Goal: Information Seeking & Learning: Learn about a topic

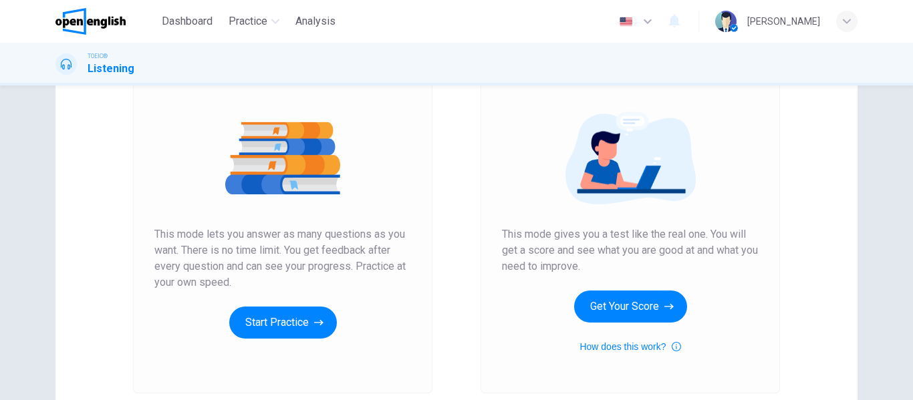
scroll to position [112, 0]
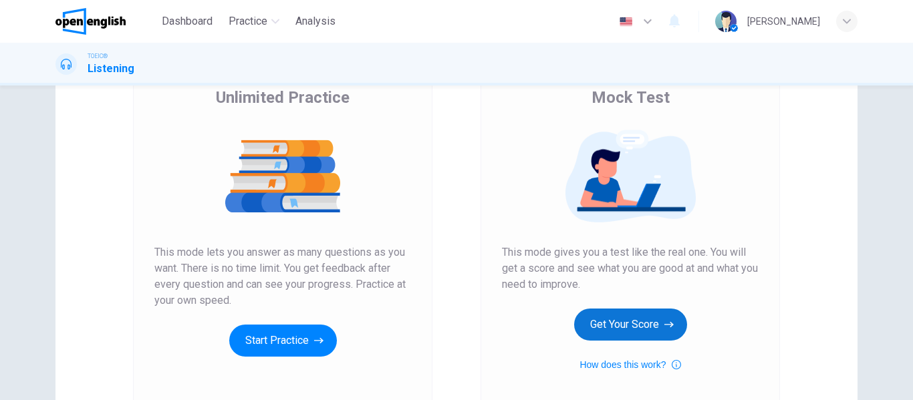
click at [669, 319] on icon "button" at bounding box center [668, 324] width 9 height 13
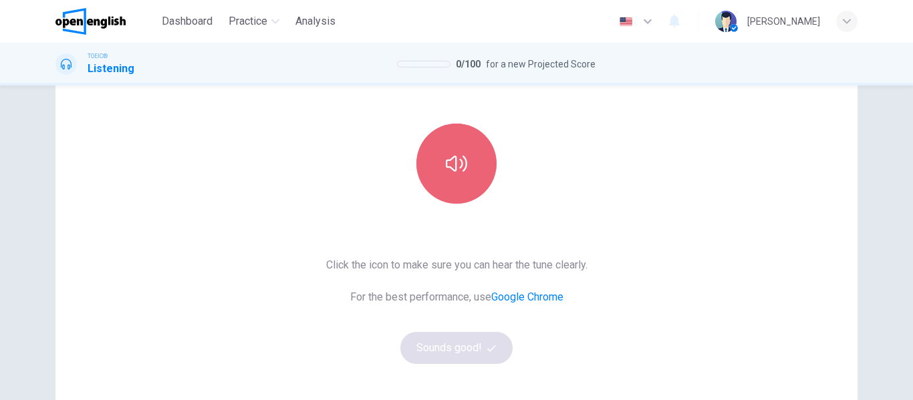
click at [456, 172] on icon "button" at bounding box center [456, 163] width 21 height 21
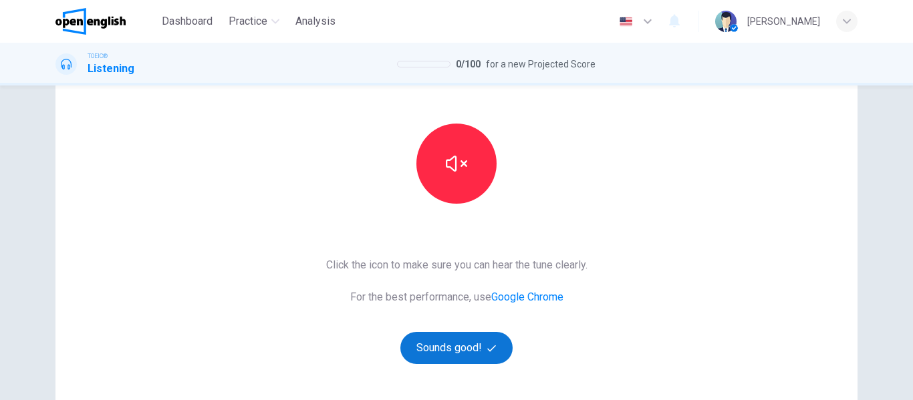
click at [491, 358] on button "Sounds good!" at bounding box center [456, 348] width 112 height 32
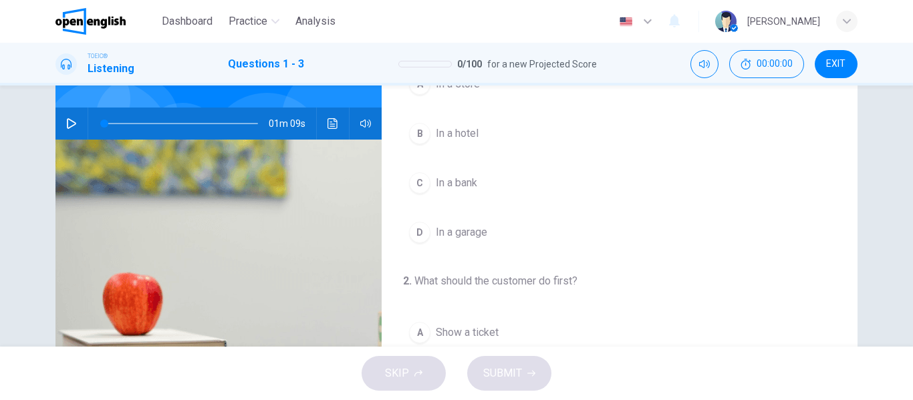
scroll to position [0, 0]
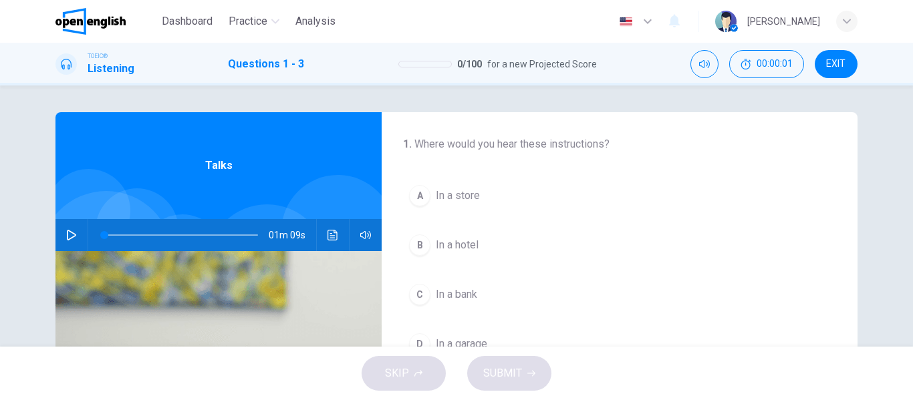
click at [62, 237] on button "button" at bounding box center [71, 235] width 21 height 32
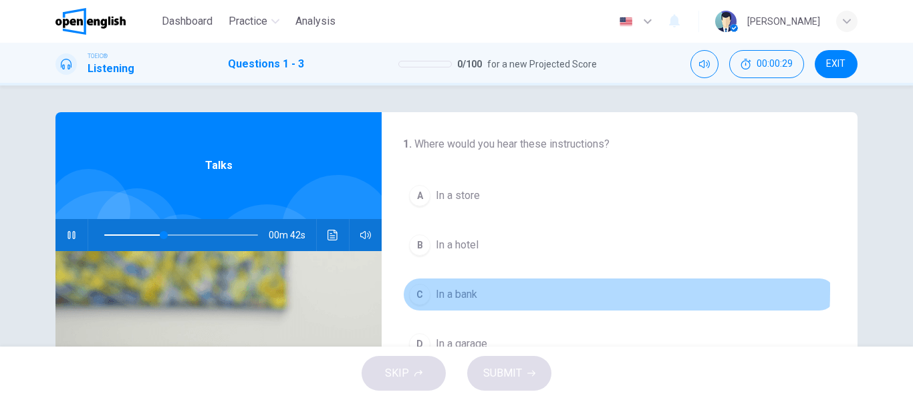
click at [410, 290] on div "C" at bounding box center [419, 294] width 21 height 21
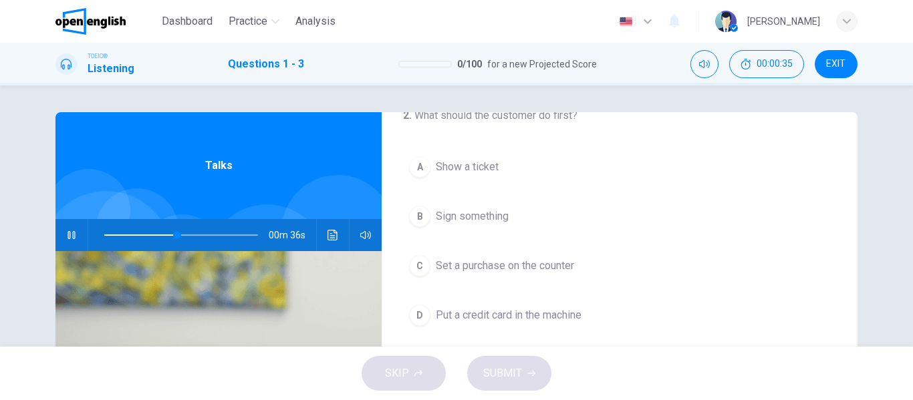
scroll to position [305, 0]
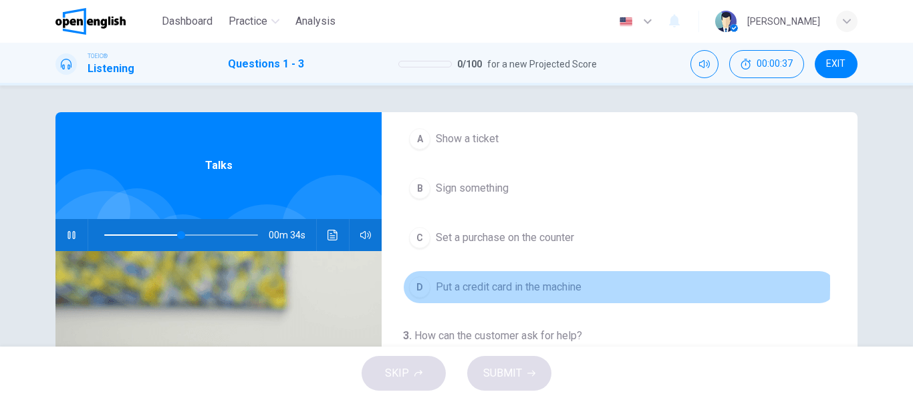
click at [410, 285] on div "D" at bounding box center [419, 287] width 21 height 21
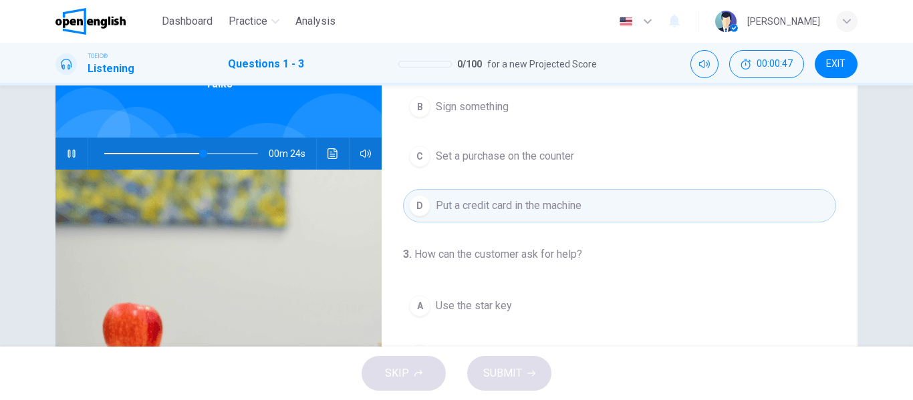
scroll to position [0, 0]
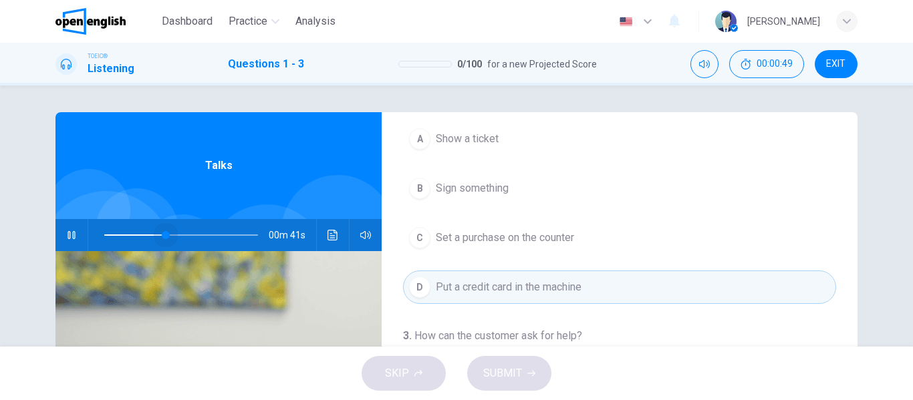
click at [163, 232] on span at bounding box center [181, 235] width 154 height 19
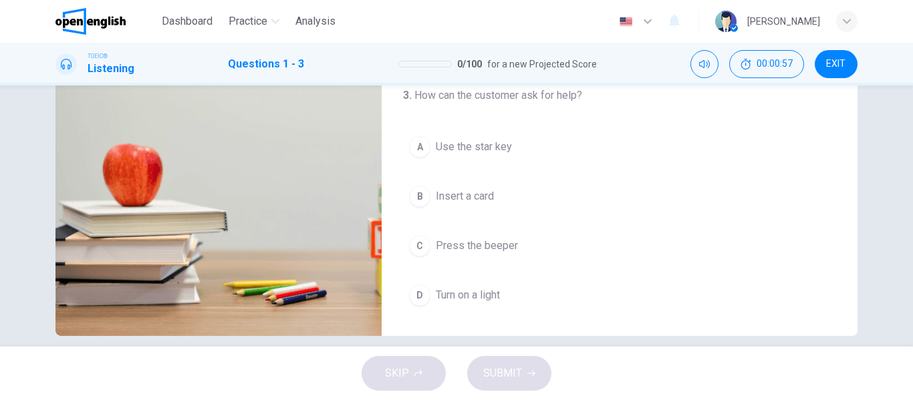
scroll to position [257, 0]
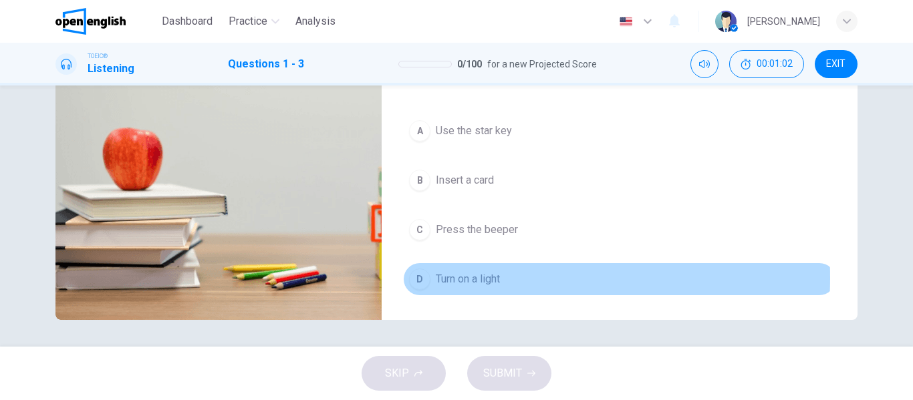
click at [420, 278] on div "D" at bounding box center [419, 279] width 21 height 21
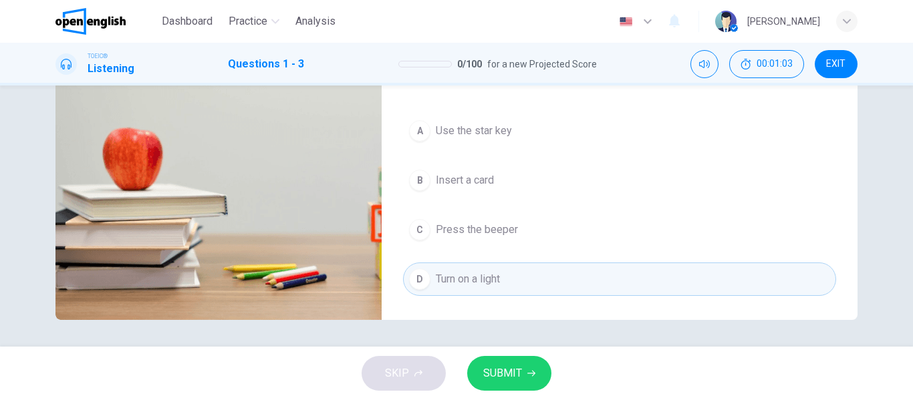
click at [505, 362] on button "SUBMIT" at bounding box center [509, 373] width 84 height 35
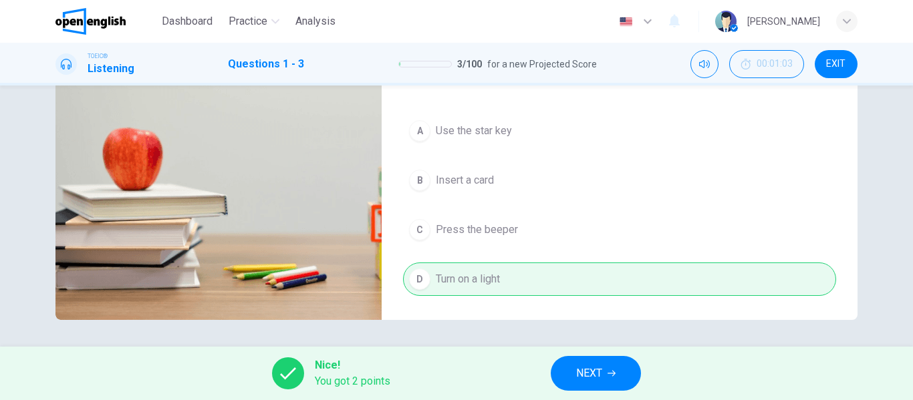
type input "**"
click at [626, 376] on button "NEXT" at bounding box center [596, 373] width 90 height 35
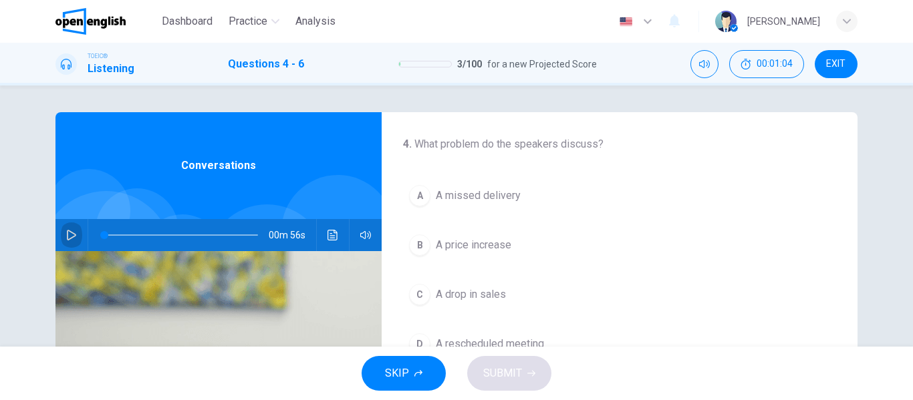
click at [67, 231] on icon "button" at bounding box center [71, 235] width 11 height 11
drag, startPoint x: 114, startPoint y: 229, endPoint x: 83, endPoint y: 228, distance: 30.8
click at [83, 228] on div "00m 56s" at bounding box center [218, 235] width 326 height 32
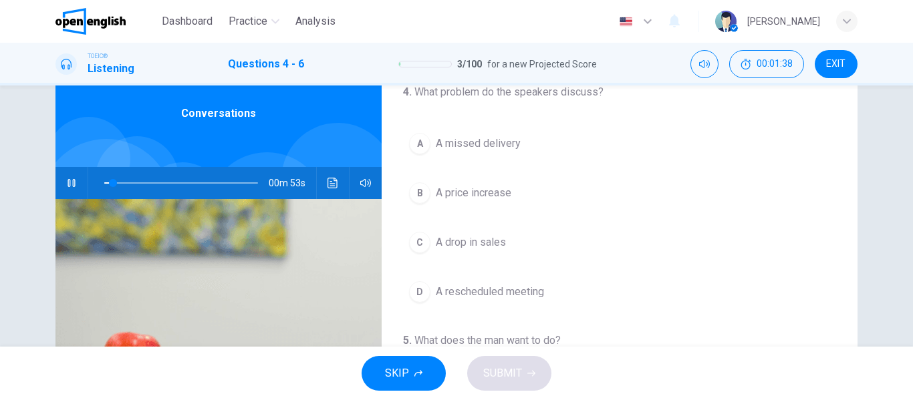
scroll to position [51, 0]
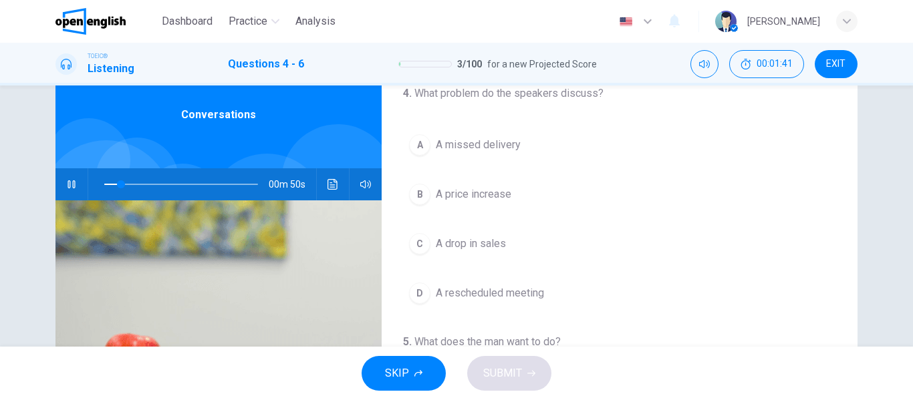
click at [477, 199] on span "A price increase" at bounding box center [474, 194] width 76 height 16
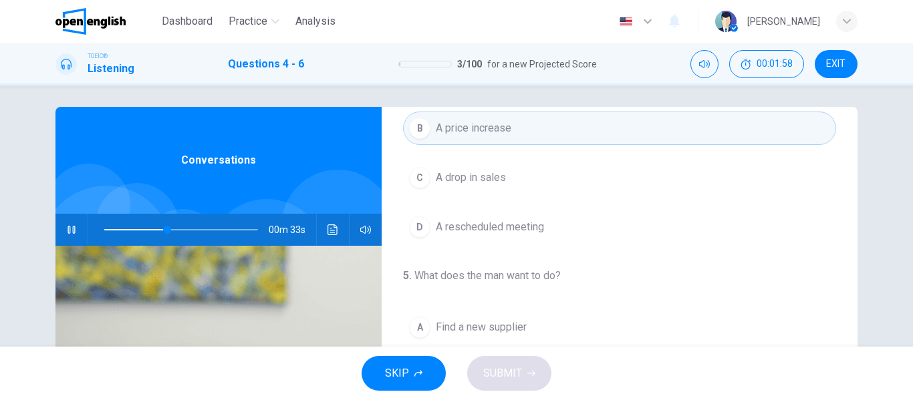
scroll to position [0, 0]
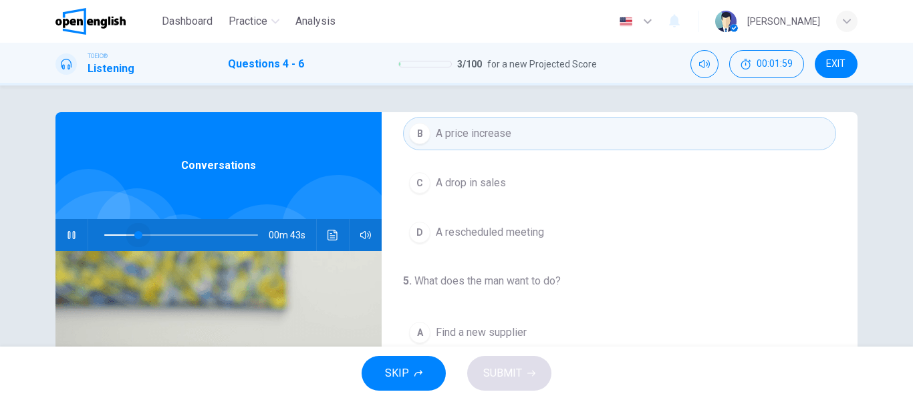
click at [135, 235] on span at bounding box center [181, 235] width 154 height 19
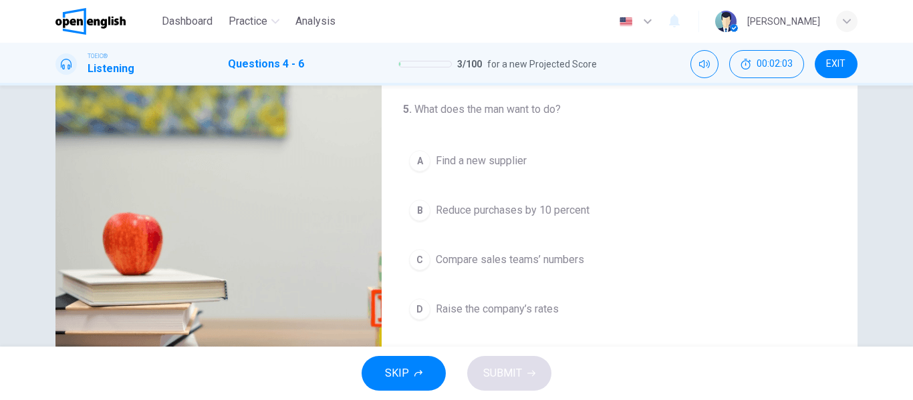
scroll to position [174, 0]
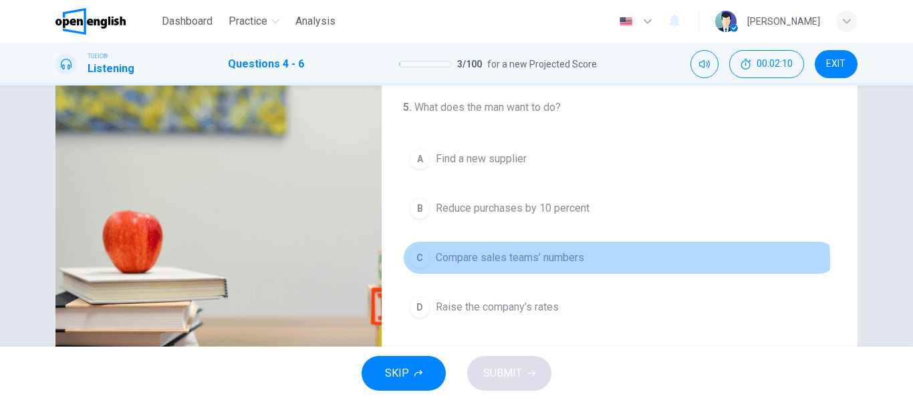
click at [540, 261] on span "Compare sales teams’ numbers" at bounding box center [510, 258] width 148 height 16
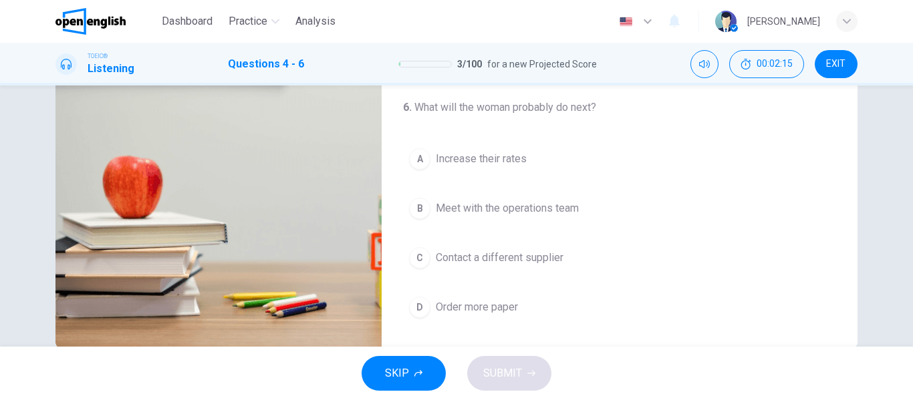
scroll to position [257, 0]
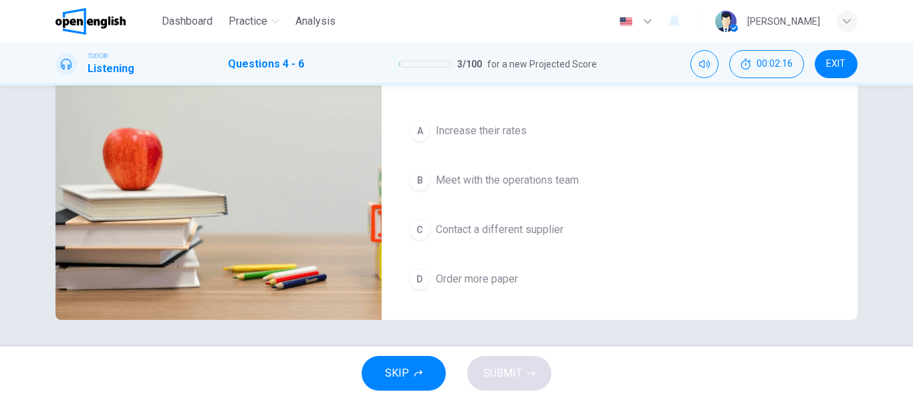
click at [527, 233] on span "Contact a different supplier" at bounding box center [500, 230] width 128 height 16
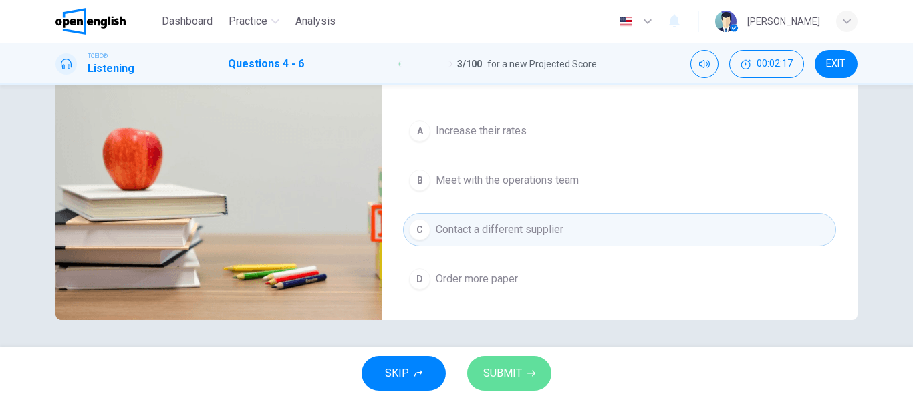
click at [536, 368] on button "SUBMIT" at bounding box center [509, 373] width 84 height 35
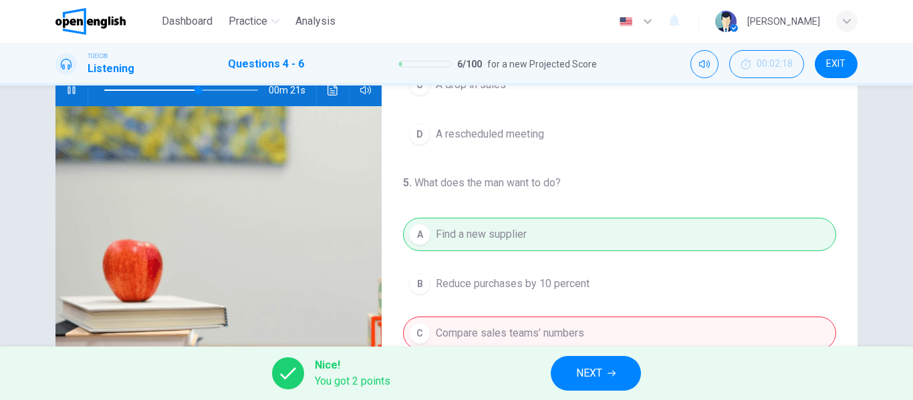
scroll to position [112, 0]
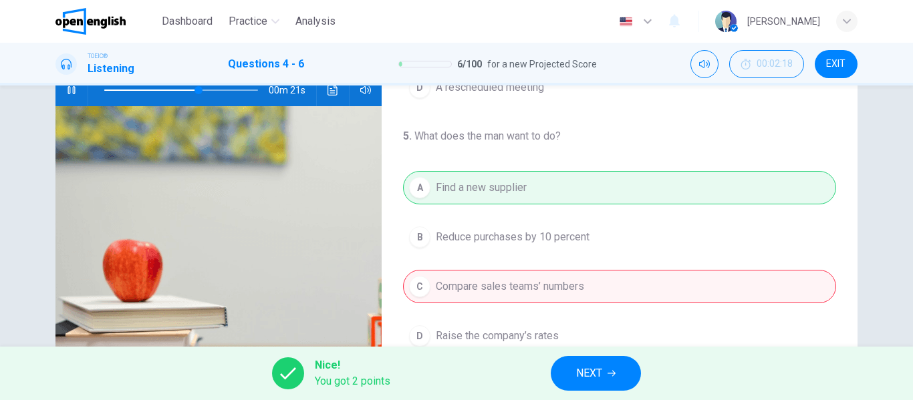
type input "**"
click at [609, 373] on icon "button" at bounding box center [612, 374] width 8 height 8
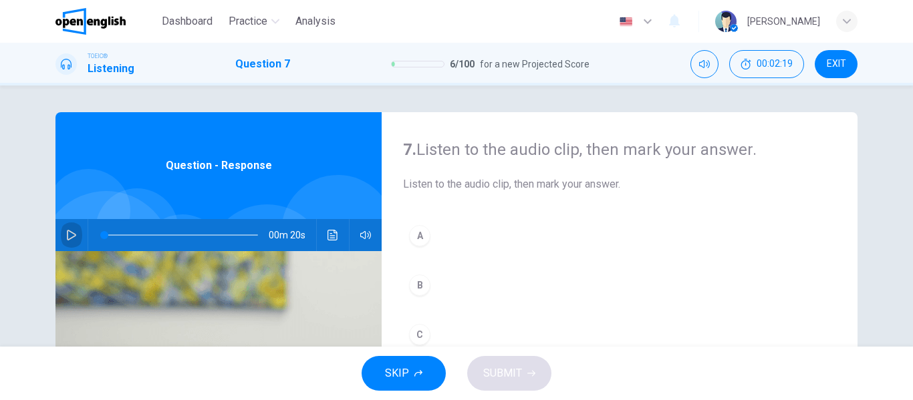
click at [62, 236] on button "button" at bounding box center [71, 235] width 21 height 32
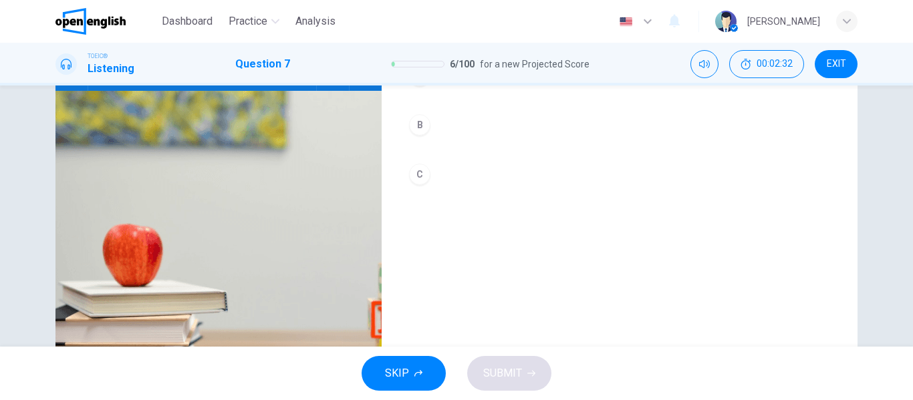
scroll to position [34, 0]
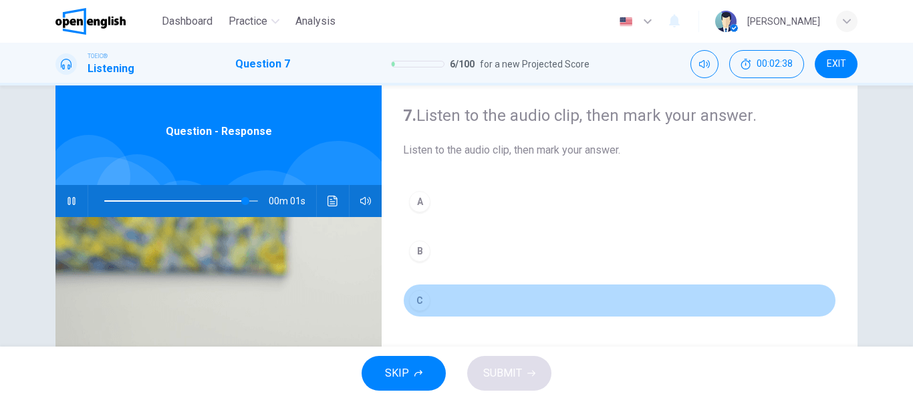
click at [424, 302] on div "C" at bounding box center [419, 300] width 21 height 21
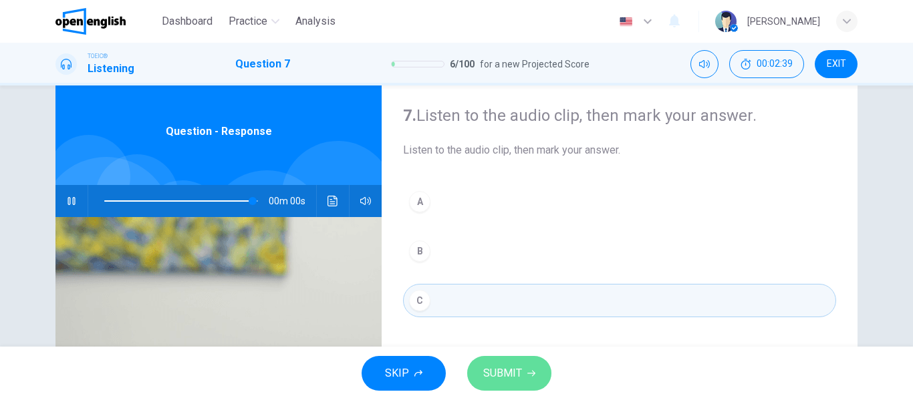
click at [516, 374] on span "SUBMIT" at bounding box center [502, 373] width 39 height 19
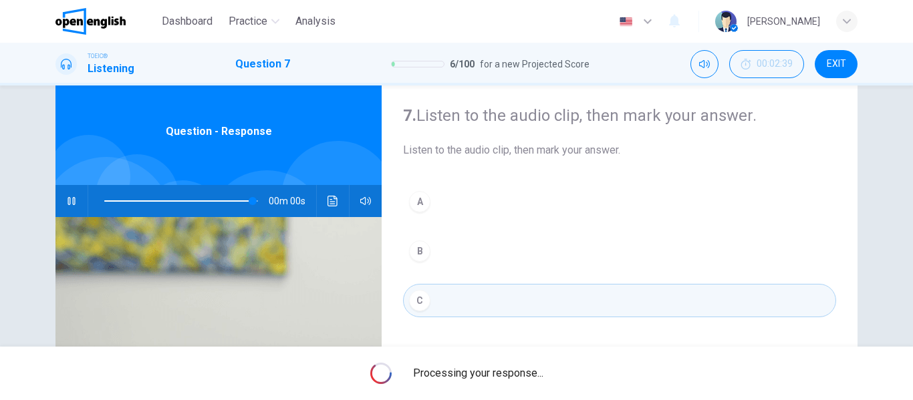
type input "*"
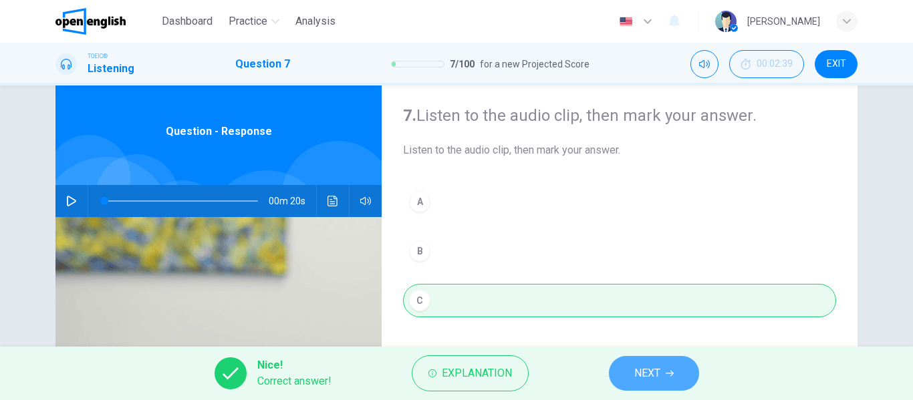
click at [674, 371] on button "NEXT" at bounding box center [654, 373] width 90 height 35
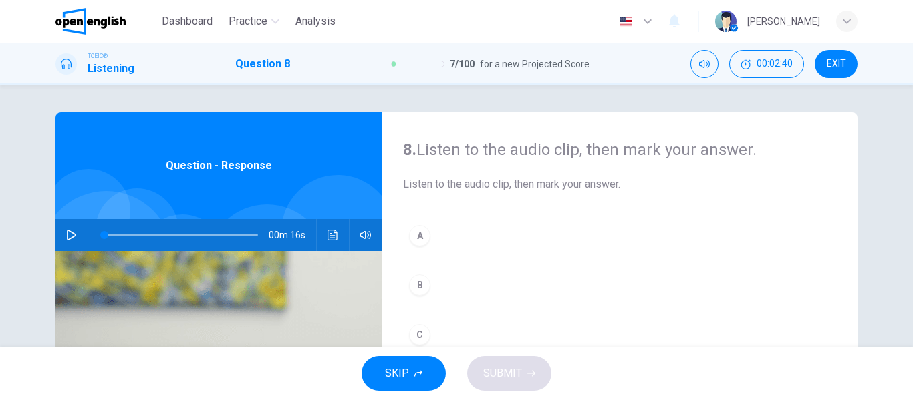
click at [57, 228] on div "00m 16s" at bounding box center [218, 235] width 326 height 32
click at [65, 242] on button "button" at bounding box center [71, 235] width 21 height 32
type input "*"
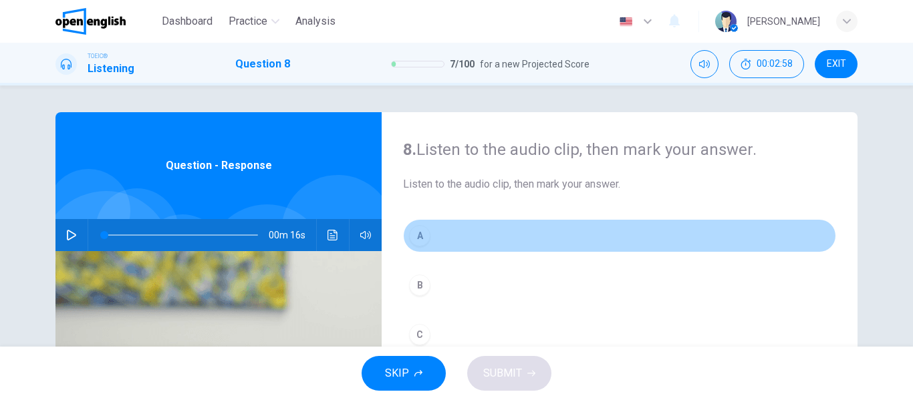
click at [409, 240] on div "A" at bounding box center [419, 235] width 21 height 21
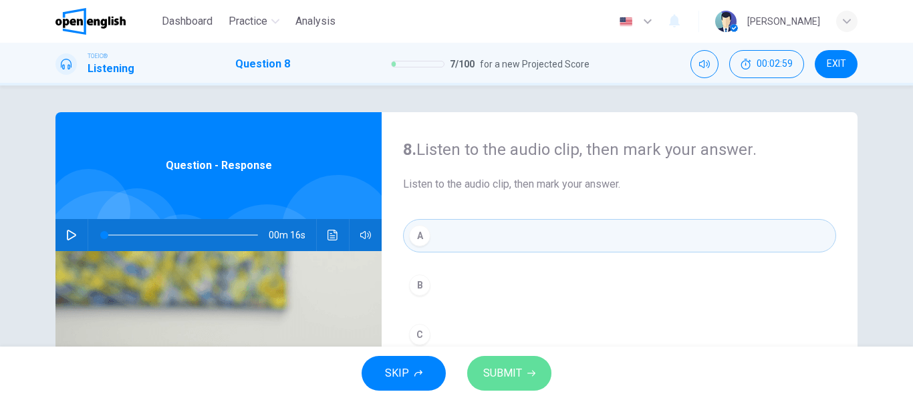
click at [531, 372] on icon "button" at bounding box center [531, 374] width 8 height 8
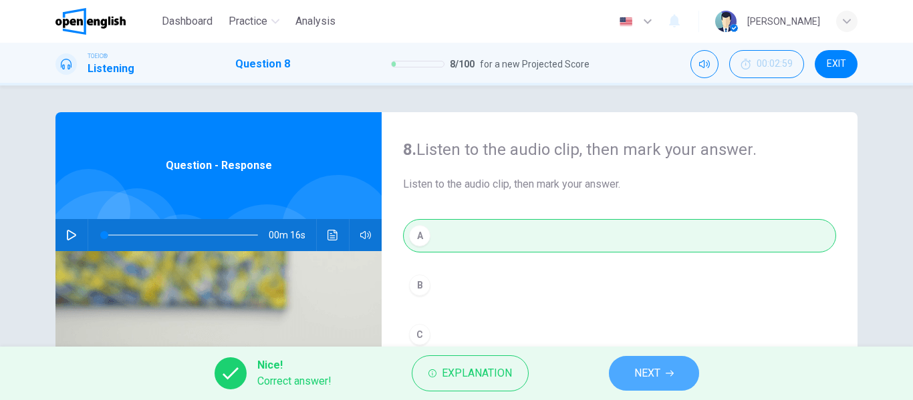
click at [648, 373] on span "NEXT" at bounding box center [647, 373] width 26 height 19
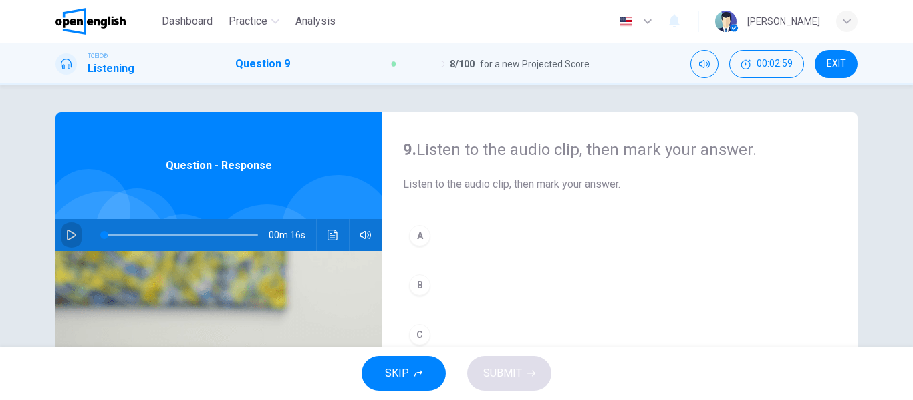
click at [70, 235] on icon "button" at bounding box center [71, 235] width 11 height 11
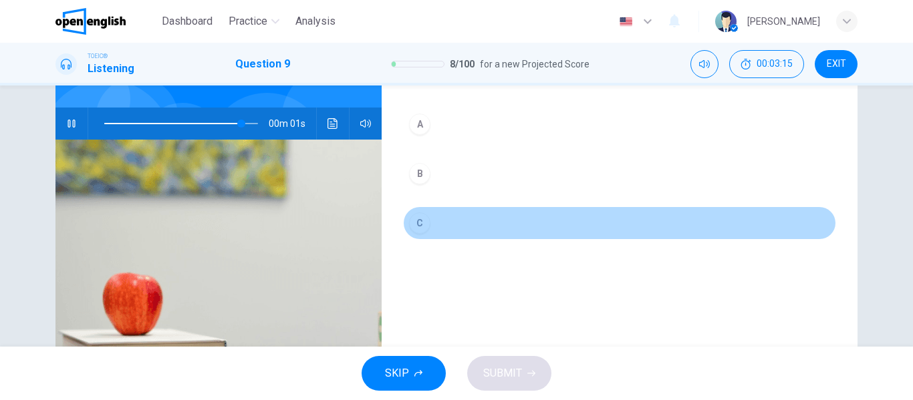
click at [413, 217] on div "C" at bounding box center [419, 223] width 21 height 21
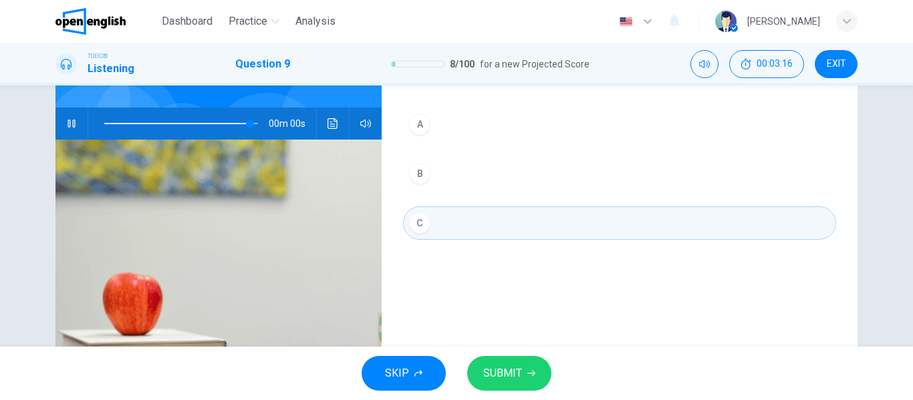
click at [527, 370] on icon "button" at bounding box center [531, 374] width 8 height 8
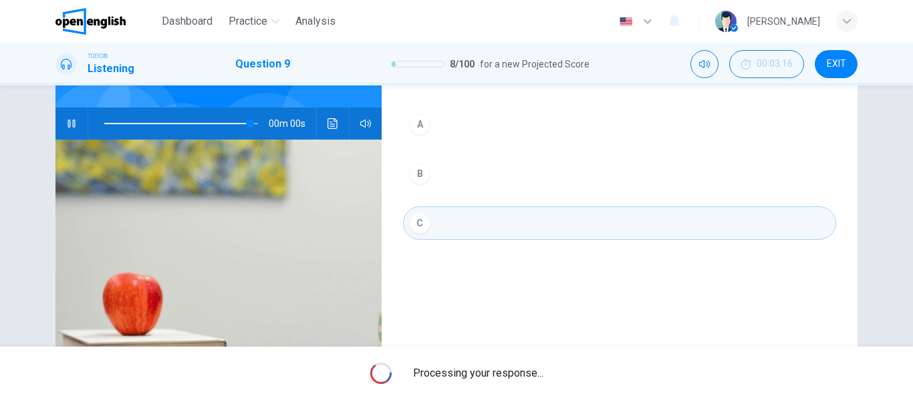
type input "*"
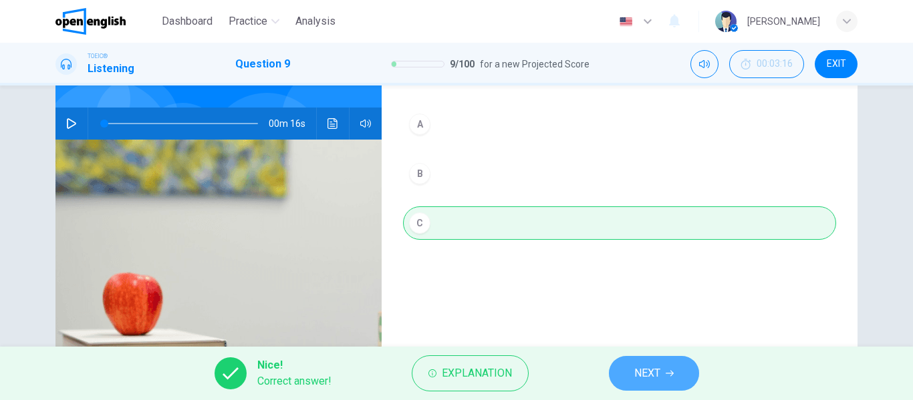
click at [628, 372] on button "NEXT" at bounding box center [654, 373] width 90 height 35
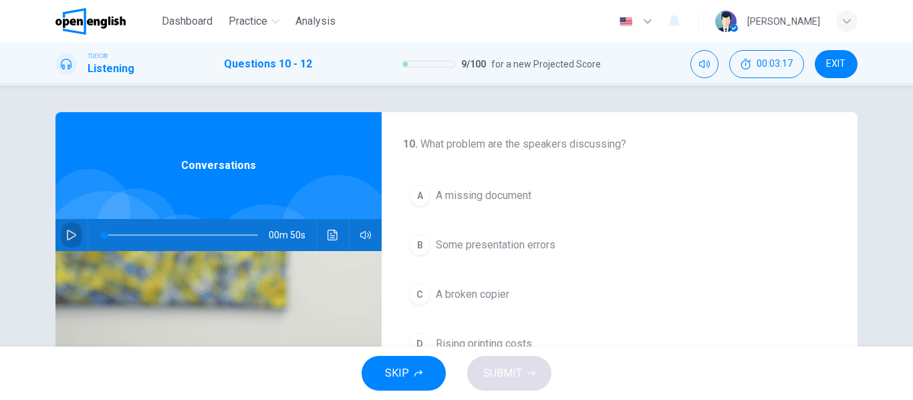
click at [70, 235] on icon "button" at bounding box center [71, 235] width 11 height 11
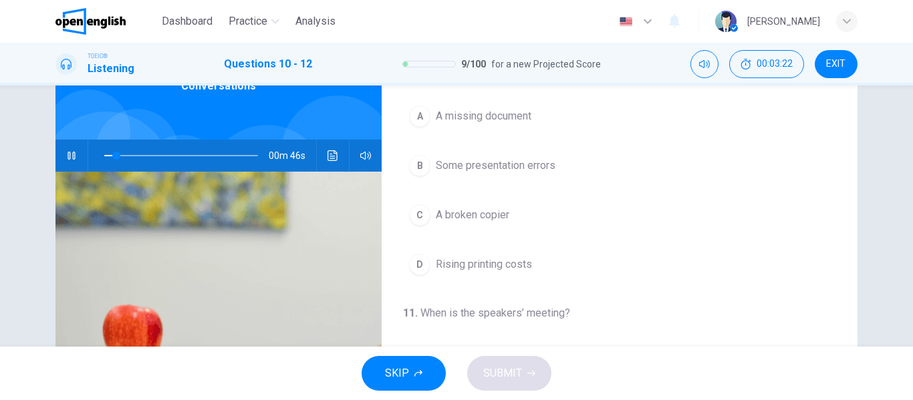
scroll to position [112, 0]
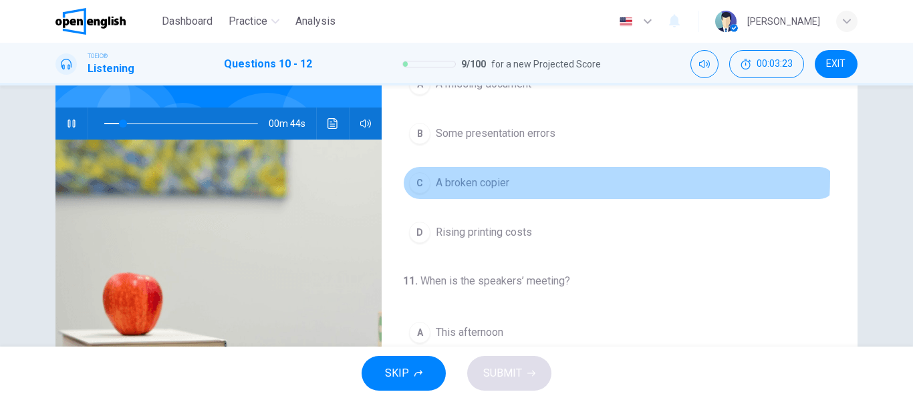
click at [444, 176] on span "A broken copier" at bounding box center [473, 183] width 74 height 16
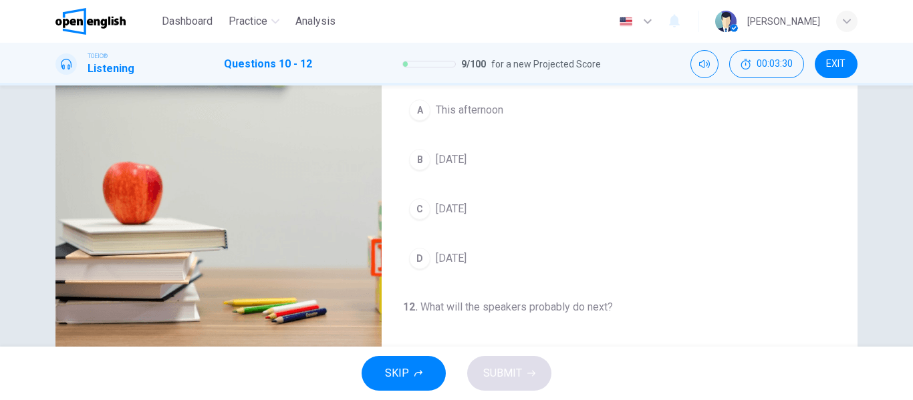
click at [461, 209] on span "[DATE]" at bounding box center [451, 209] width 31 height 16
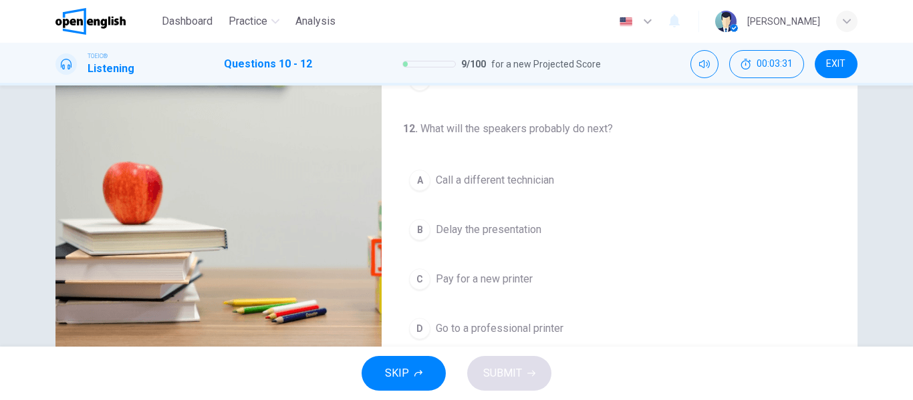
scroll to position [305, 0]
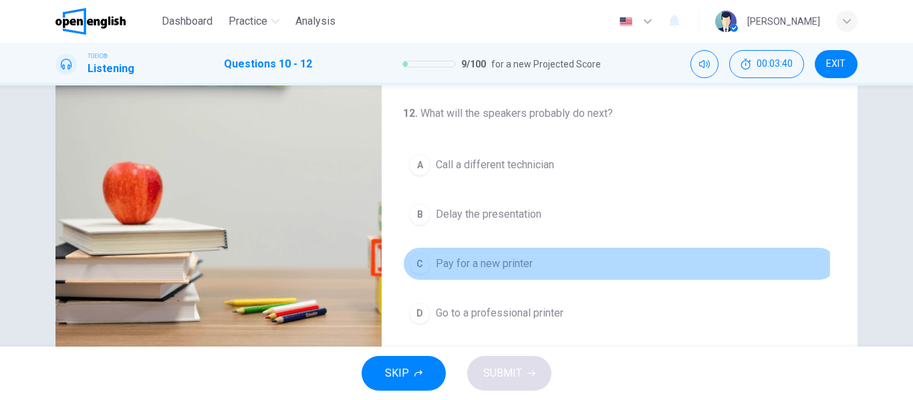
click at [519, 263] on span "Pay for a new printer" at bounding box center [484, 264] width 97 height 16
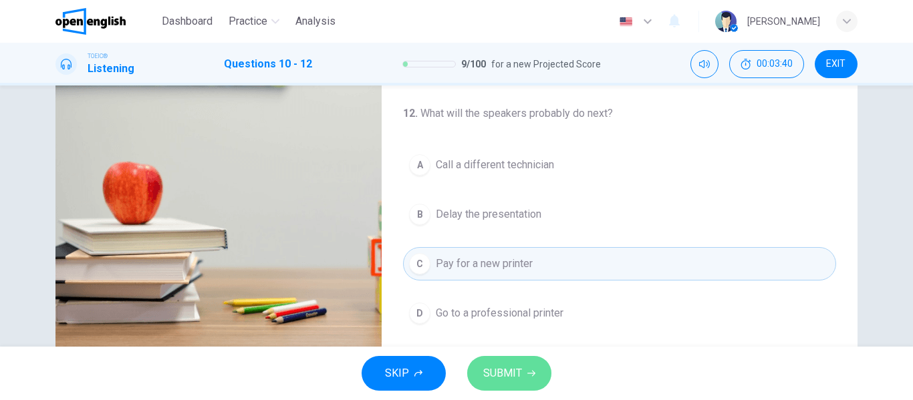
click at [513, 368] on span "SUBMIT" at bounding box center [502, 373] width 39 height 19
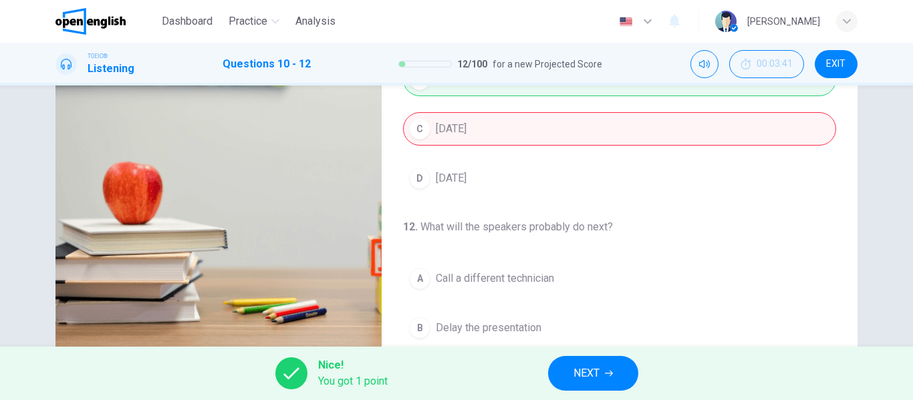
scroll to position [0, 0]
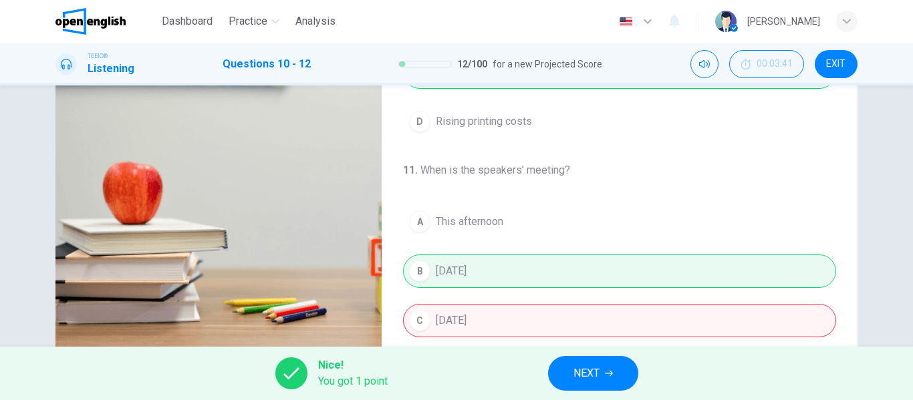
type input "**"
click at [620, 381] on button "NEXT" at bounding box center [593, 373] width 90 height 35
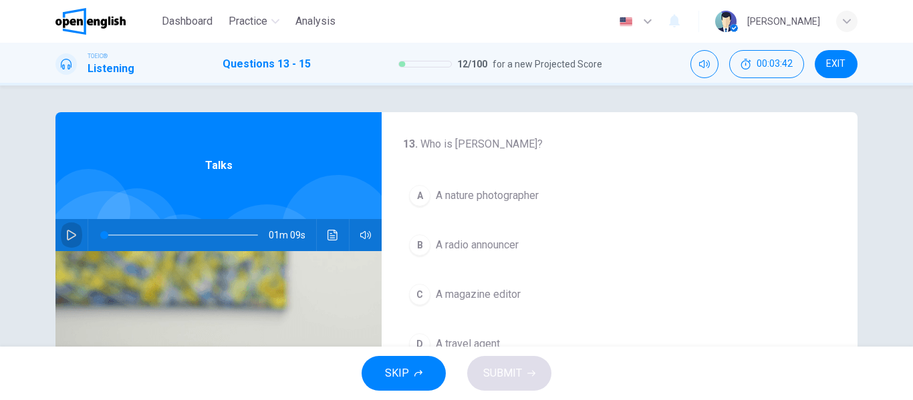
click at [68, 229] on button "button" at bounding box center [71, 235] width 21 height 32
click at [495, 187] on button "A A nature photographer" at bounding box center [619, 195] width 433 height 33
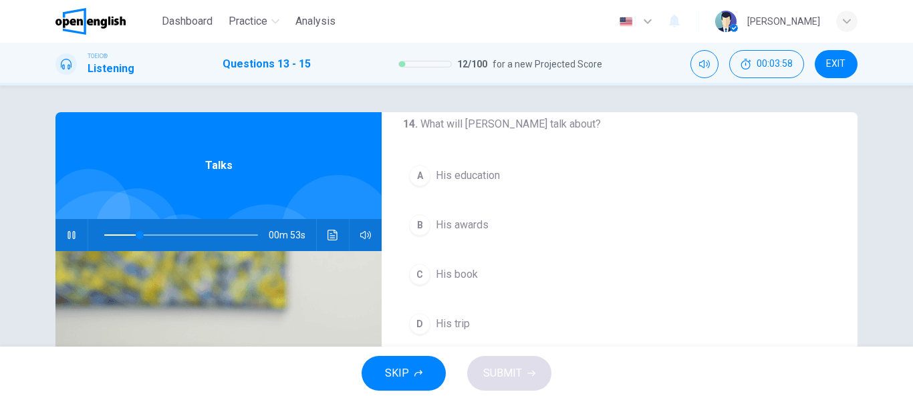
scroll to position [305, 0]
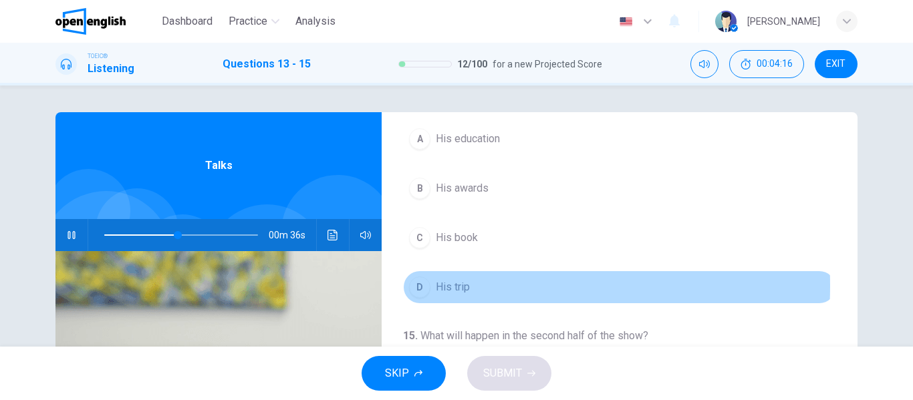
click at [436, 286] on span "His trip" at bounding box center [453, 287] width 34 height 16
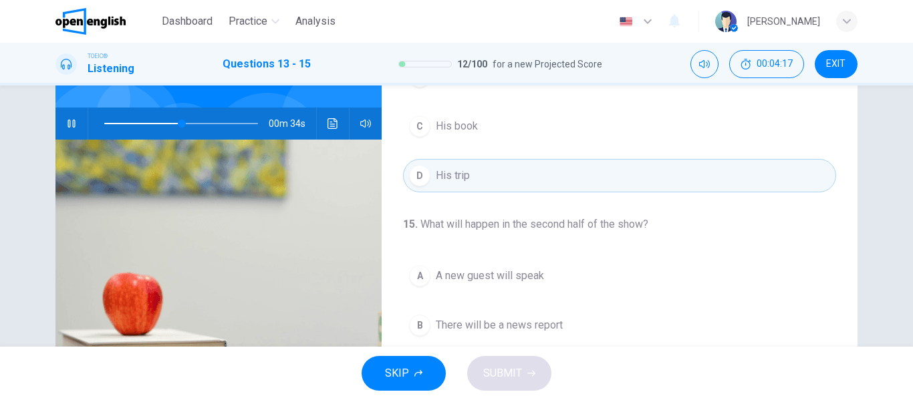
scroll to position [223, 0]
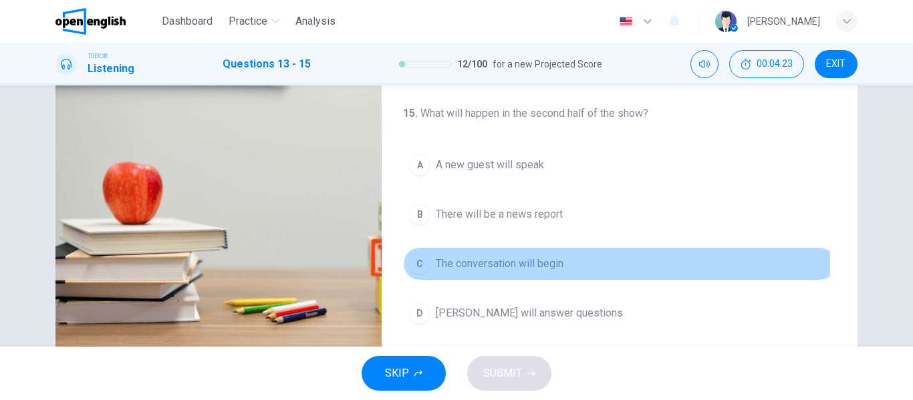
click at [563, 263] on button "C The conversation will begin" at bounding box center [619, 263] width 433 height 33
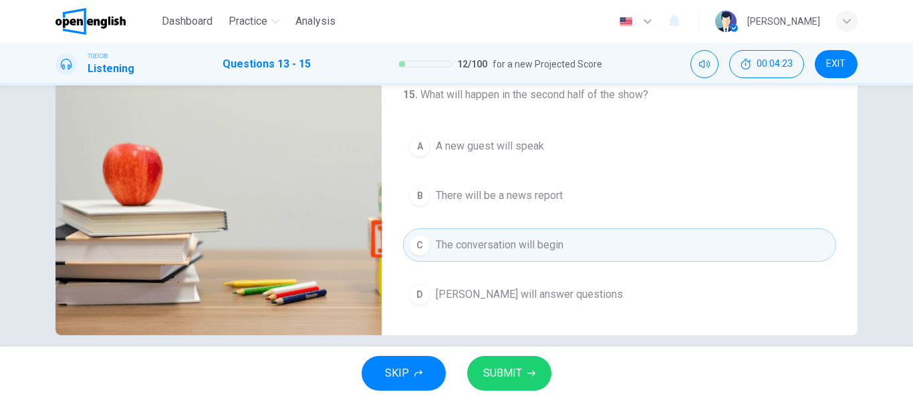
scroll to position [257, 0]
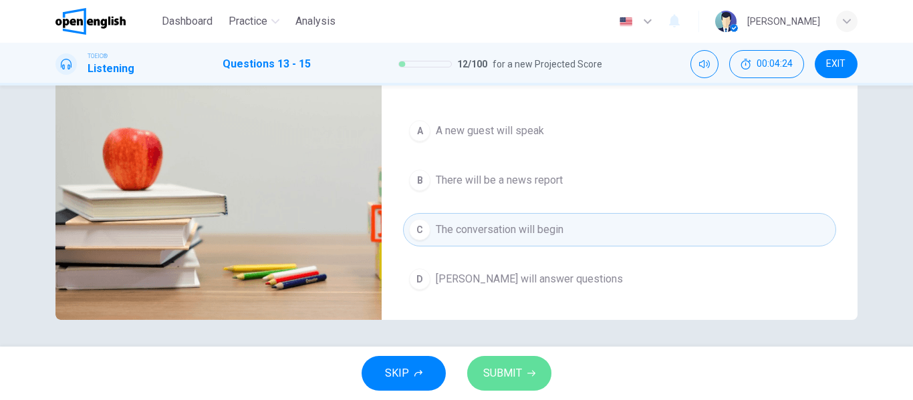
click at [516, 376] on span "SUBMIT" at bounding box center [502, 373] width 39 height 19
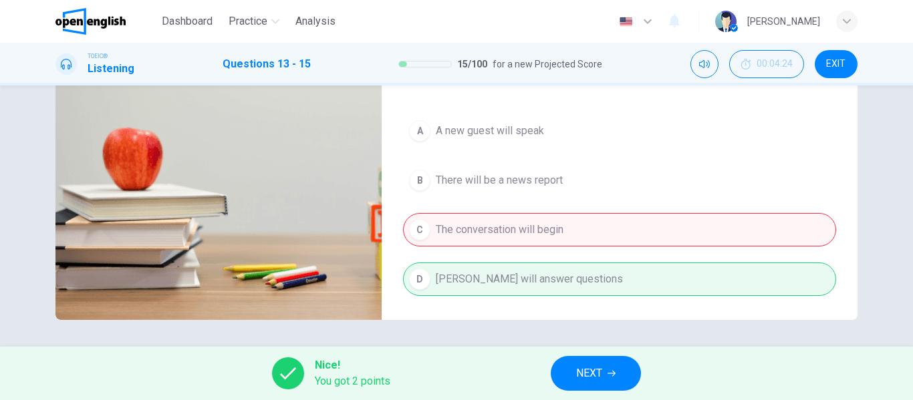
type input "**"
click at [620, 377] on button "NEXT" at bounding box center [596, 373] width 90 height 35
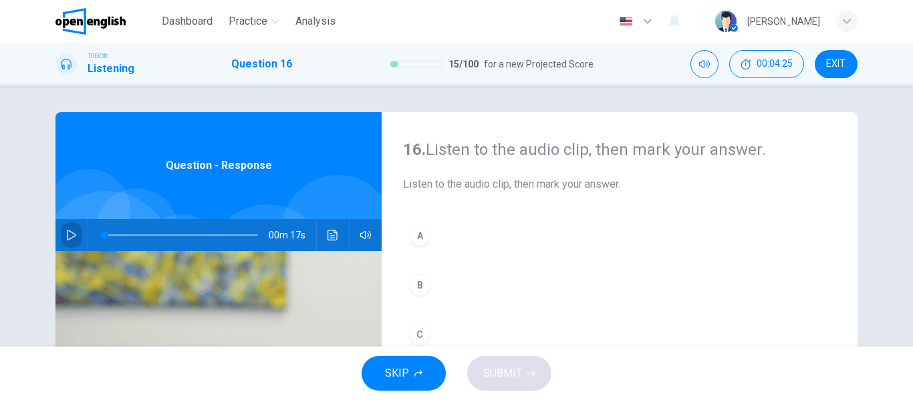
click at [76, 235] on button "button" at bounding box center [71, 235] width 21 height 32
click at [410, 277] on div "B" at bounding box center [419, 285] width 21 height 21
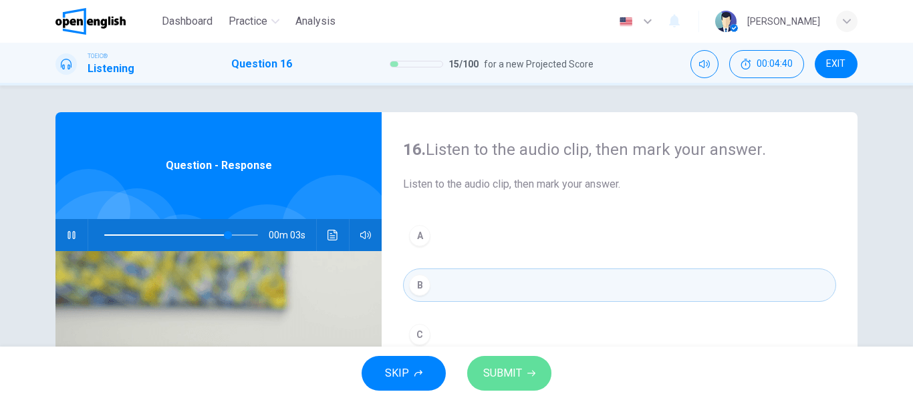
click at [469, 366] on button "SUBMIT" at bounding box center [509, 373] width 84 height 35
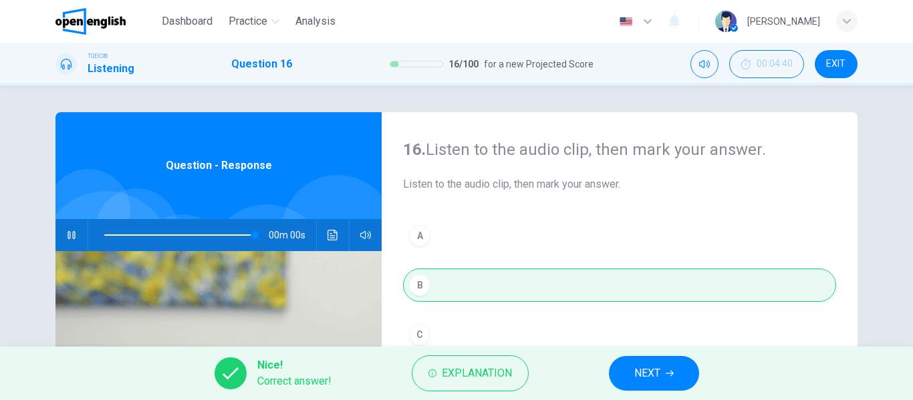
type input "*"
click at [668, 372] on icon "button" at bounding box center [670, 374] width 8 height 8
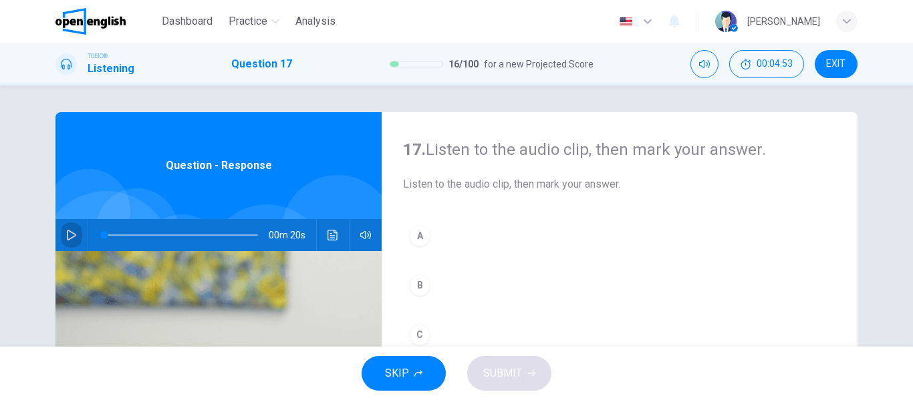
click at [62, 234] on button "button" at bounding box center [71, 235] width 21 height 32
type input "*"
